Goal: Information Seeking & Learning: Compare options

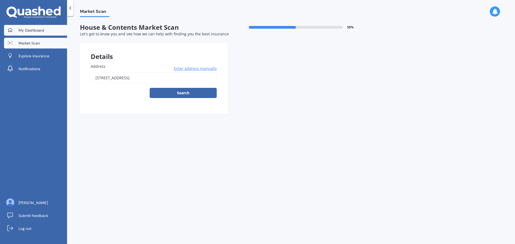
click at [47, 33] on link "My Dashboard" at bounding box center [35, 30] width 63 height 11
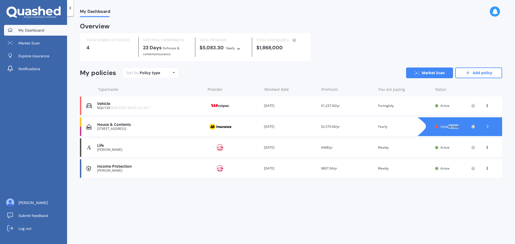
click at [449, 124] on div "House & Contents [STREET_ADDRESS] Provider Renewal date [DATE] Premium $2,570.6…" at bounding box center [291, 126] width 422 height 19
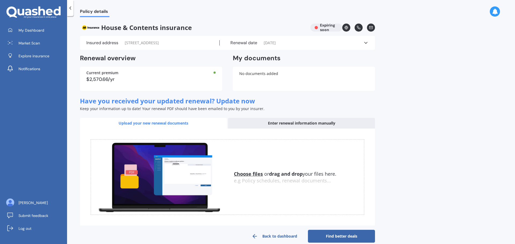
scroll to position [8, 0]
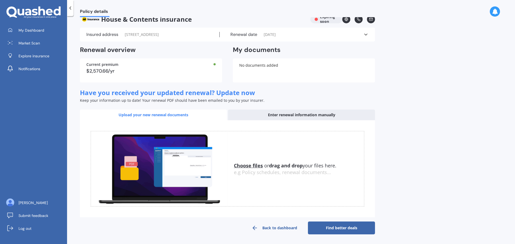
click at [350, 223] on link "Find better deals" at bounding box center [341, 228] width 67 height 13
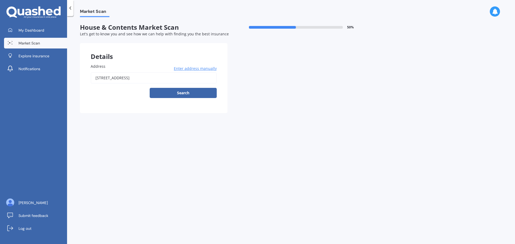
click at [196, 95] on button "Search" at bounding box center [183, 93] width 67 height 10
type input "[STREET_ADDRESS]"
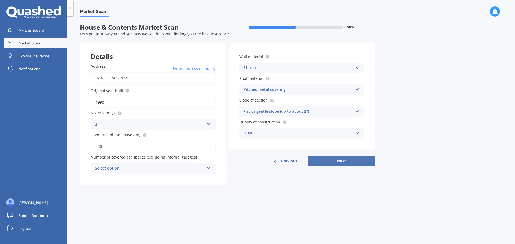
click at [348, 162] on button "Next" at bounding box center [341, 161] width 67 height 10
click at [199, 170] on div "Select option" at bounding box center [150, 169] width 107 height 6
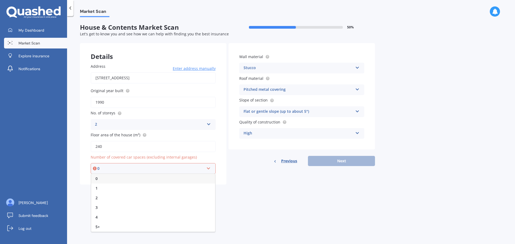
click at [137, 180] on div "0" at bounding box center [153, 179] width 124 height 10
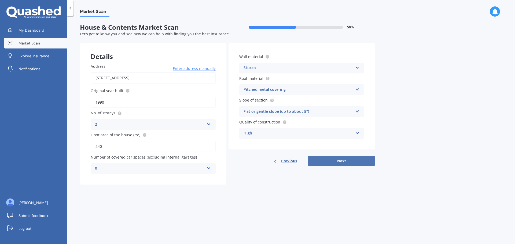
click at [344, 161] on button "Next" at bounding box center [341, 161] width 67 height 10
select select "15"
select select "03"
select select "1995"
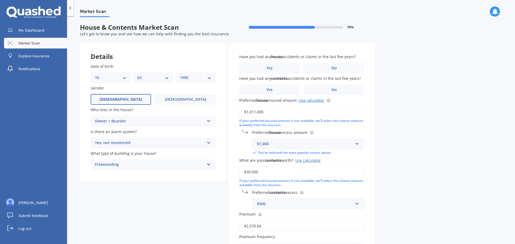
click at [311, 101] on link "Use calculator" at bounding box center [311, 100] width 25 height 5
drag, startPoint x: 274, startPoint y: 112, endPoint x: 192, endPoint y: 109, distance: 82.1
click at [192, 108] on div "Details Date of birth DD 01 02 03 04 05 06 07 08 09 10 11 12 13 14 15 16 17 18 …" at bounding box center [227, 172] width 295 height 259
type input "$913,165"
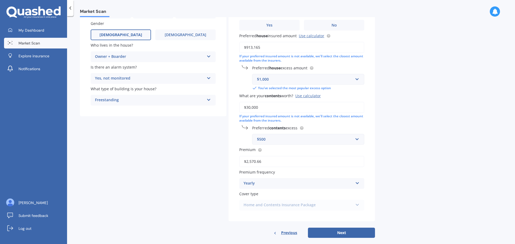
scroll to position [72, 0]
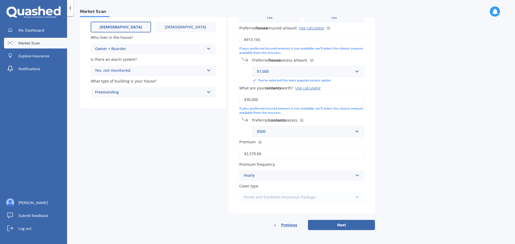
click at [274, 141] on label "Premium" at bounding box center [300, 142] width 123 height 6
click at [274, 148] on input "$2,570.66" at bounding box center [301, 153] width 125 height 11
click at [309, 174] on div "Yearly" at bounding box center [297, 176] width 109 height 6
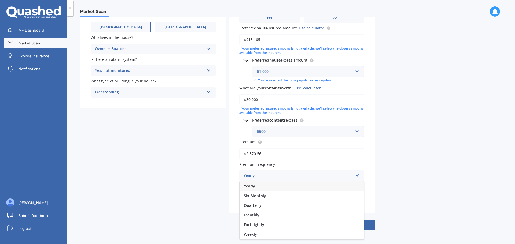
click at [404, 166] on div "Market Scan House & Contents Market Scan 70 % Let's get to know you and see how…" at bounding box center [291, 131] width 448 height 228
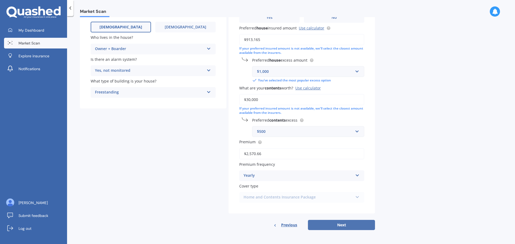
click at [352, 222] on button "Next" at bounding box center [341, 225] width 67 height 10
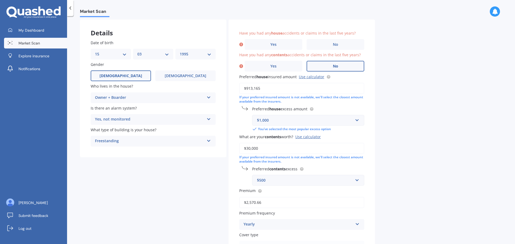
scroll to position [0, 0]
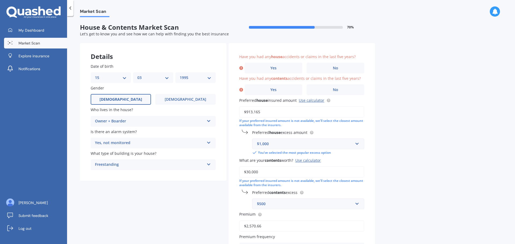
drag, startPoint x: 363, startPoint y: 56, endPoint x: 350, endPoint y: 57, distance: 13.7
click at [348, 57] on div "Have you had any house accidents or claims in the last five years? Yes No" at bounding box center [301, 64] width 125 height 20
click at [409, 71] on div "Market Scan House & Contents Market Scan 70 % Let's get to know you and see how…" at bounding box center [291, 131] width 448 height 228
drag, startPoint x: 356, startPoint y: 54, endPoint x: 240, endPoint y: 58, distance: 116.2
click at [240, 58] on label "Have you had any house accidents or claims in the last five years?" at bounding box center [300, 57] width 123 height 6
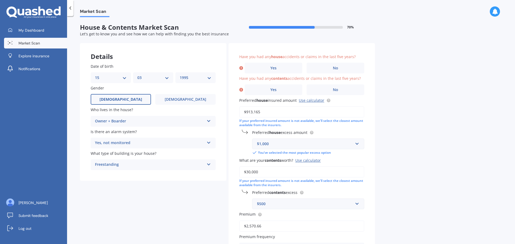
click at [273, 43] on div "Have you had any house accidents or claims in the last five years? Yes No Have …" at bounding box center [301, 164] width 146 height 243
click at [341, 40] on form "House & Contents Market Scan 70 % Let's get to know you and see how we can help…" at bounding box center [227, 165] width 295 height 283
click at [358, 46] on div "Have you had any house accidents or claims in the last five years? Yes No Have …" at bounding box center [301, 164] width 146 height 243
click at [355, 54] on label "Have you had any house accidents or claims in the last five years?" at bounding box center [300, 57] width 123 height 6
click at [350, 56] on span "Have you had any house accidents or claims in the last five years?" at bounding box center [297, 56] width 116 height 5
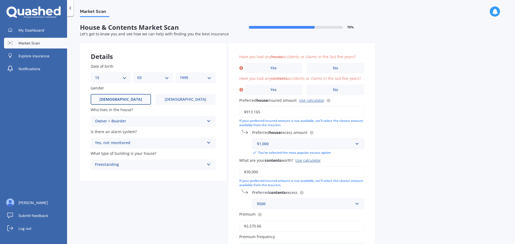
click at [365, 57] on div "Have you had any house accidents or claims in the last five years? Yes No Have …" at bounding box center [301, 164] width 146 height 243
click at [332, 69] on label "No" at bounding box center [335, 68] width 58 height 11
click at [0, 0] on input "No" at bounding box center [0, 0] width 0 height 0
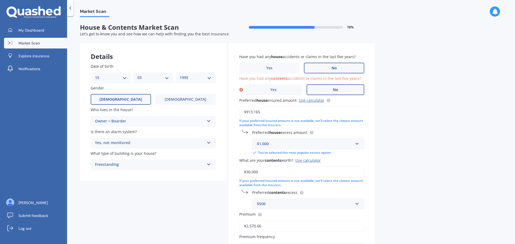
click at [327, 87] on label "No" at bounding box center [335, 89] width 58 height 11
click at [0, 0] on input "No" at bounding box center [0, 0] width 0 height 0
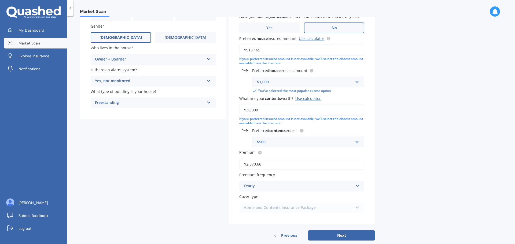
scroll to position [72, 0]
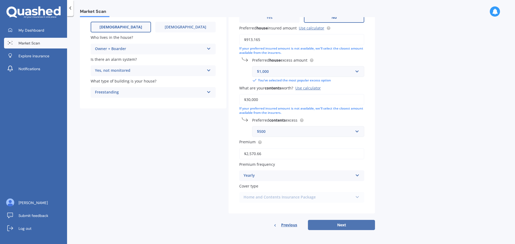
click at [349, 224] on button "Next" at bounding box center [341, 225] width 67 height 10
select select "15"
select select "03"
select select "1995"
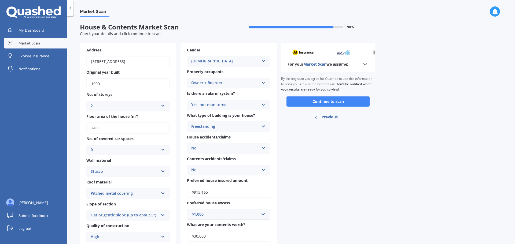
scroll to position [0, 0]
drag, startPoint x: 137, startPoint y: 127, endPoint x: 302, endPoint y: 100, distance: 167.1
click at [141, 123] on input "240" at bounding box center [127, 128] width 83 height 11
click at [329, 100] on button "Continue to scan" at bounding box center [327, 102] width 83 height 10
